Goal: Navigation & Orientation: Find specific page/section

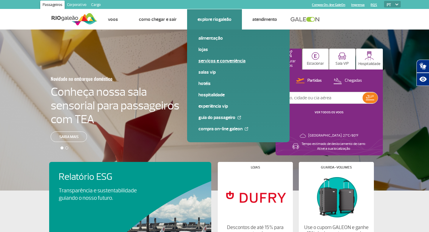
click at [216, 62] on link "Serviços e Conveniência" at bounding box center [238, 61] width 80 height 7
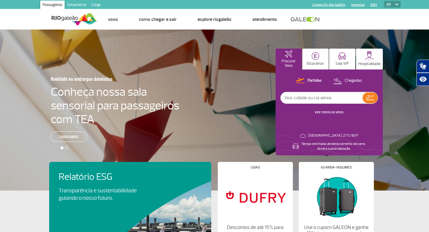
scroll to position [276, 0]
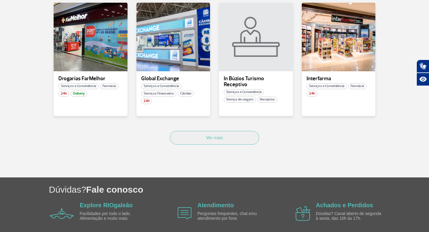
scroll to position [389, 0]
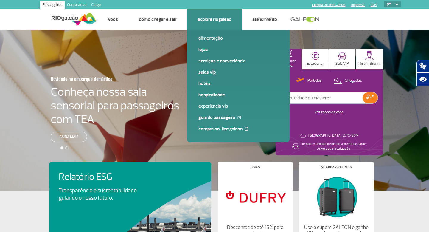
click at [208, 74] on link "Salas VIP" at bounding box center [238, 72] width 80 height 7
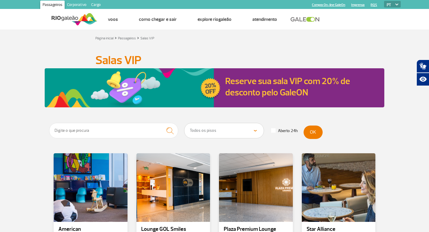
click at [329, 4] on link "Compra On-line GaleOn" at bounding box center [328, 5] width 33 height 4
